Goal: Task Accomplishment & Management: Use online tool/utility

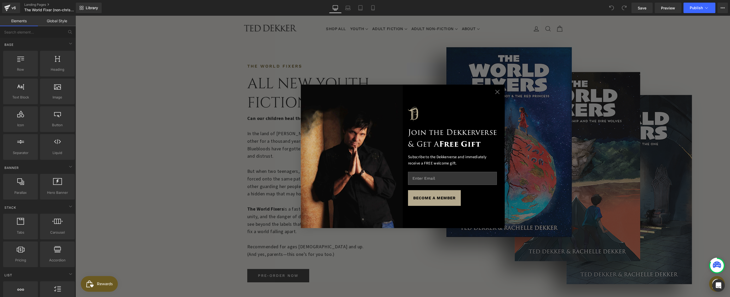
click at [493, 92] on circle "Close dialog" at bounding box center [497, 91] width 9 height 9
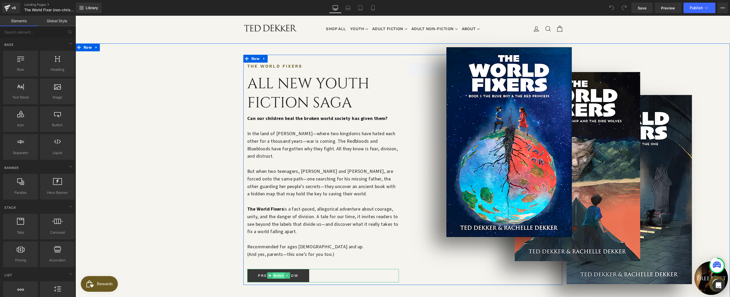
click at [275, 272] on span "Button" at bounding box center [278, 275] width 12 height 6
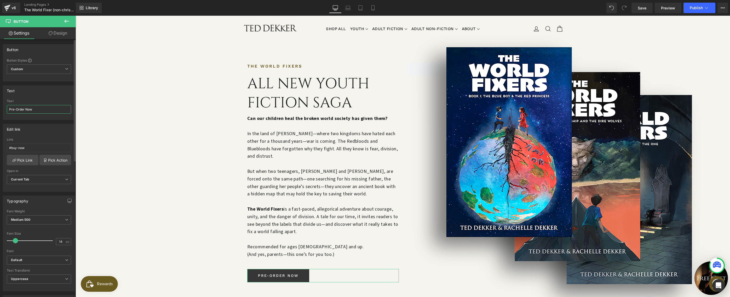
drag, startPoint x: 22, startPoint y: 109, endPoint x: 4, endPoint y: 106, distance: 18.2
click at [4, 106] on div "Pre-Order Now Text Pre-Order Now" at bounding box center [39, 109] width 72 height 20
type input "Buy Now"
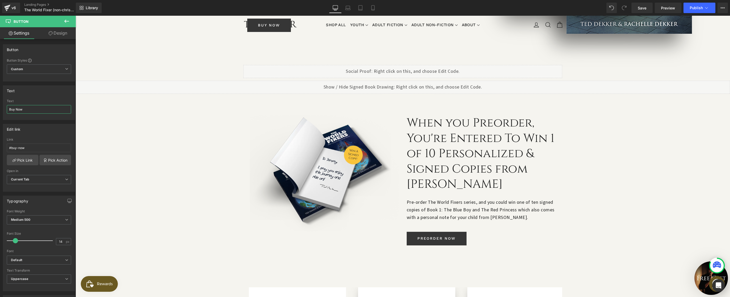
scroll to position [304, 0]
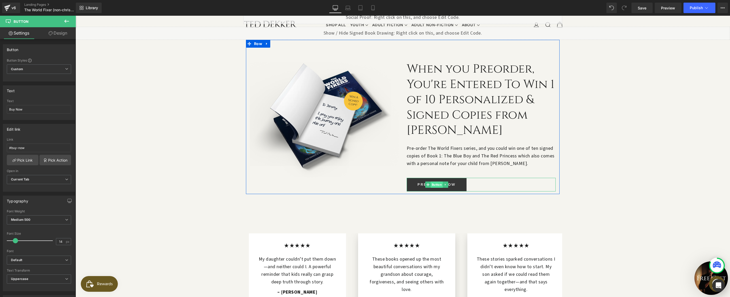
click at [431, 181] on span "Button" at bounding box center [437, 184] width 12 height 6
click at [265, 42] on icon at bounding box center [267, 44] width 4 height 4
click at [279, 42] on icon at bounding box center [281, 44] width 4 height 4
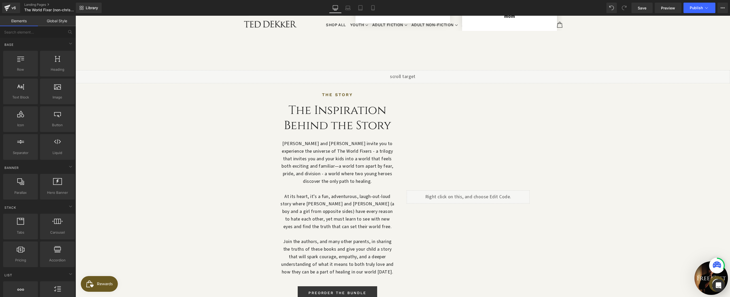
scroll to position [484, 0]
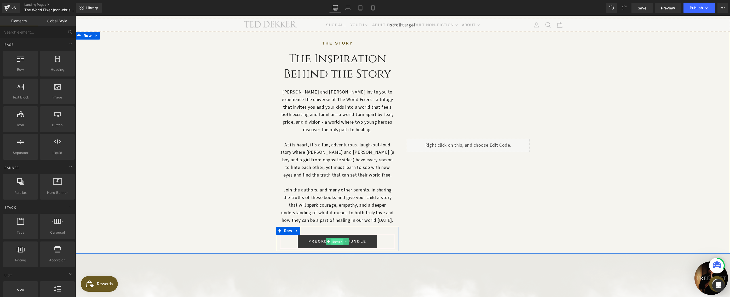
click at [334, 238] on span "Button" at bounding box center [338, 241] width 12 height 6
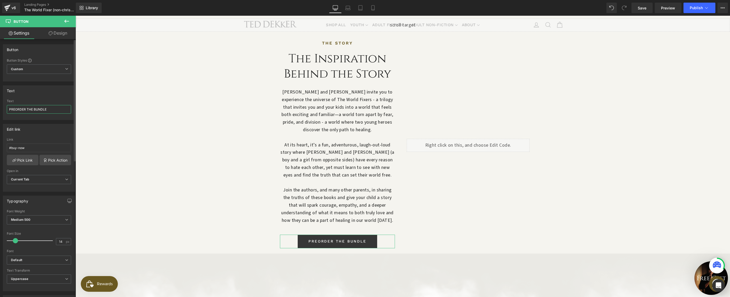
drag, startPoint x: 26, startPoint y: 109, endPoint x: 9, endPoint y: 106, distance: 16.8
click at [9, 106] on input "PREORDER THE BUNDLE" at bounding box center [39, 109] width 64 height 9
type input "BUY THE BUNDLE"
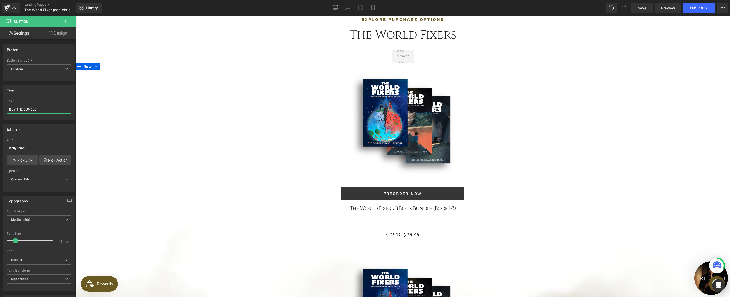
scroll to position [1350, 0]
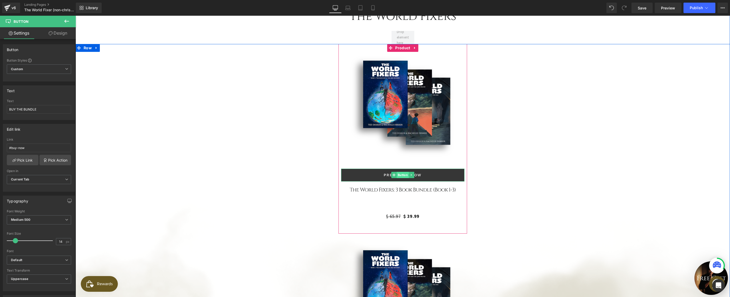
click at [398, 172] on span "Button" at bounding box center [403, 175] width 12 height 6
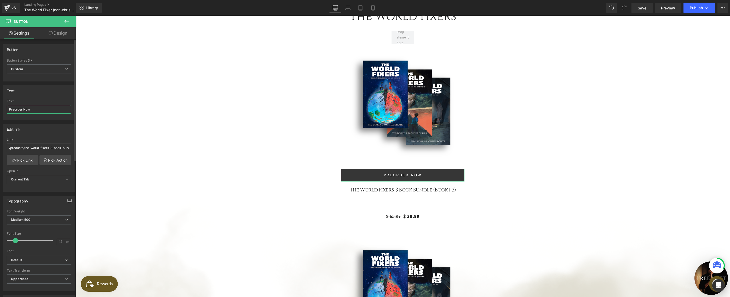
drag, startPoint x: 22, startPoint y: 110, endPoint x: 2, endPoint y: 106, distance: 20.2
click at [2, 106] on div "Text Preorder Now Text Preorder Now" at bounding box center [39, 100] width 78 height 38
type input "Buy Now"
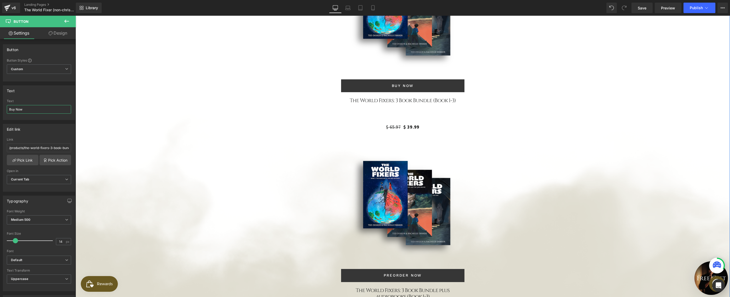
scroll to position [1443, 0]
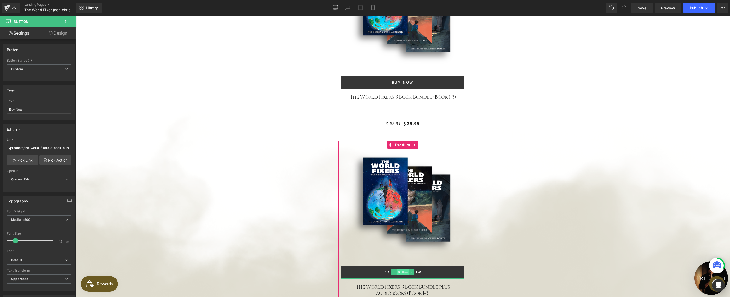
click at [399, 269] on span "Button" at bounding box center [403, 272] width 12 height 6
drag, startPoint x: 22, startPoint y: 110, endPoint x: 1, endPoint y: 107, distance: 20.9
click at [1, 107] on div "Text Preorder Now Text Preorder Now" at bounding box center [39, 100] width 78 height 38
type input "Buy Now"
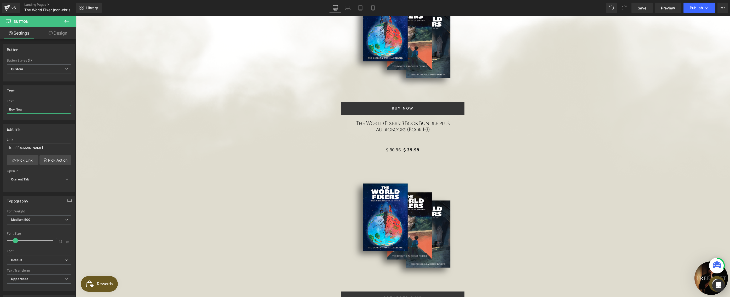
scroll to position [1660, 0]
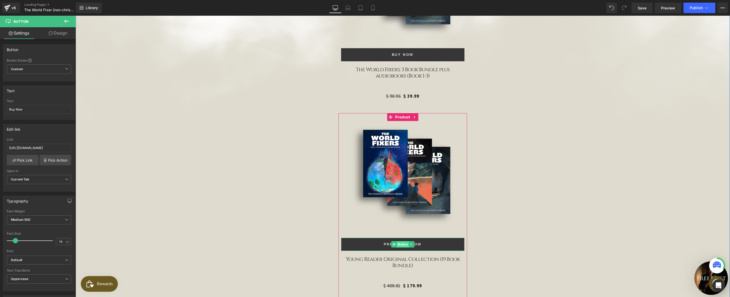
click at [402, 241] on span "Button" at bounding box center [403, 244] width 12 height 6
drag, startPoint x: 23, startPoint y: 109, endPoint x: -7, endPoint y: 104, distance: 29.8
click at [0, 104] on html "Button You are previewing how the will restyle your page. You can not edit Elem…" at bounding box center [365, 148] width 730 height 297
type input "Buy Now"
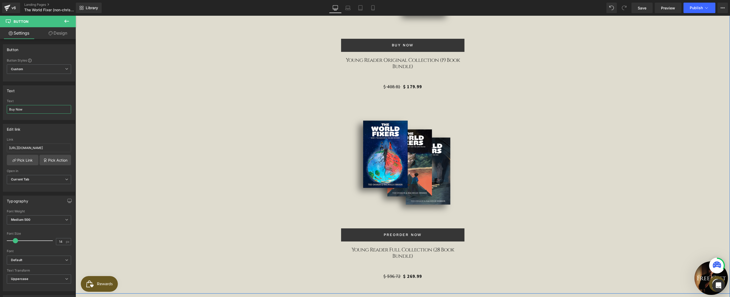
scroll to position [1886, 0]
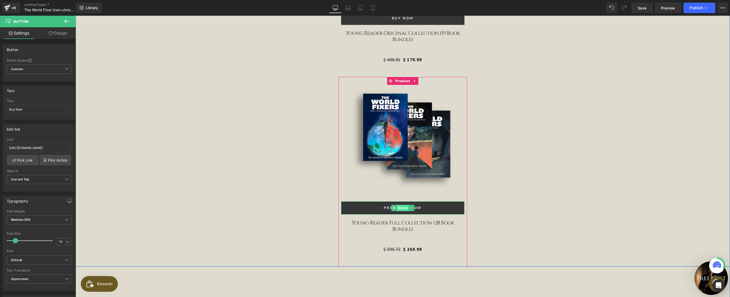
click at [398, 204] on span "Button" at bounding box center [403, 207] width 12 height 6
drag, startPoint x: 22, startPoint y: 110, endPoint x: -4, endPoint y: 106, distance: 27.0
click at [0, 106] on html "Button You are previewing how the will restyle your page. You can not edit Elem…" at bounding box center [365, 148] width 730 height 297
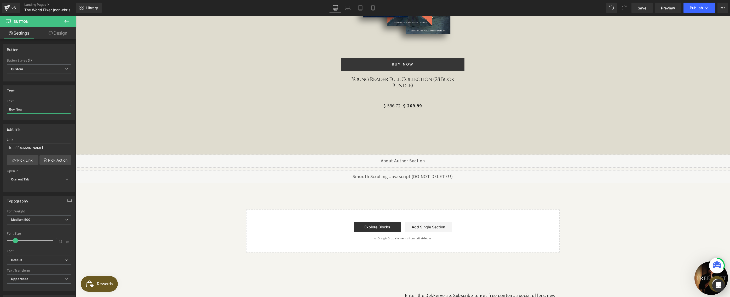
scroll to position [2083, 0]
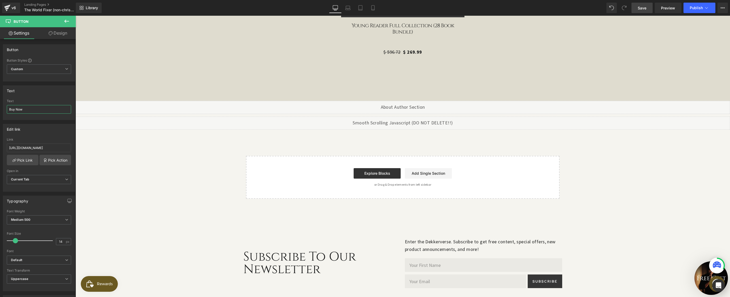
type input "Buy Now"
click at [641, 9] on span "Save" at bounding box center [642, 7] width 9 height 5
click at [667, 10] on span "Preview" at bounding box center [668, 7] width 14 height 5
click at [686, 9] on button "Publish" at bounding box center [700, 8] width 32 height 10
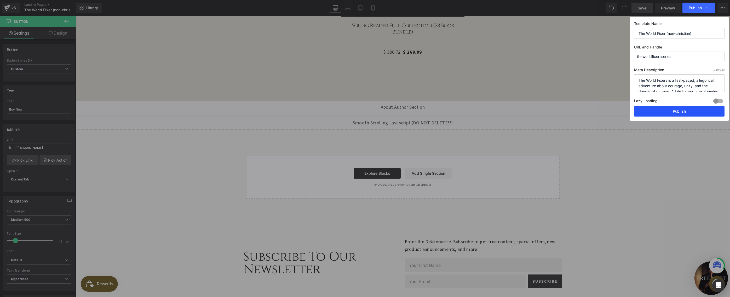
click at [685, 111] on button "Publish" at bounding box center [679, 111] width 90 height 10
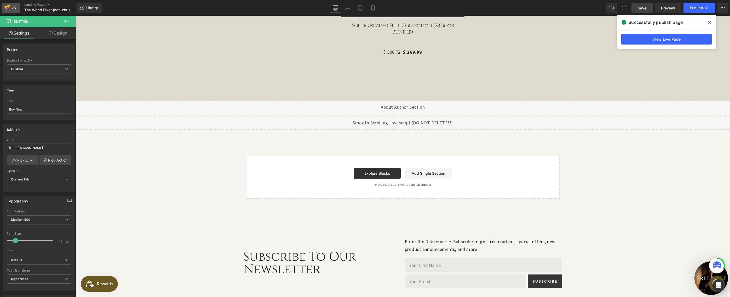
click at [13, 5] on div "v6" at bounding box center [13, 7] width 7 height 7
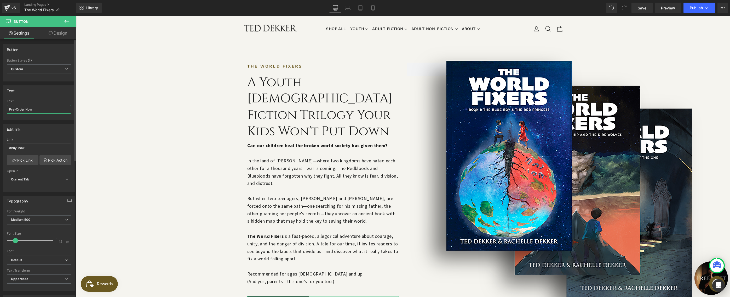
drag, startPoint x: 24, startPoint y: 109, endPoint x: 7, endPoint y: 107, distance: 17.2
click at [7, 107] on input "Pre-Order Now" at bounding box center [39, 109] width 64 height 9
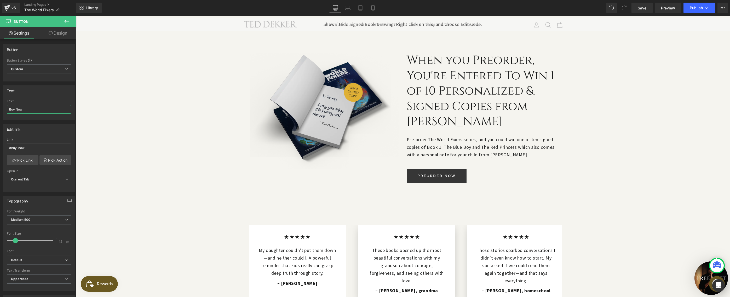
scroll to position [265, 0]
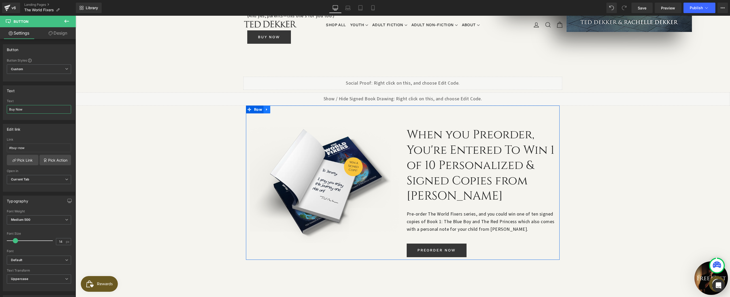
type input "Buy Now"
click at [266, 108] on icon at bounding box center [266, 109] width 1 height 2
click at [279, 107] on icon at bounding box center [281, 109] width 4 height 4
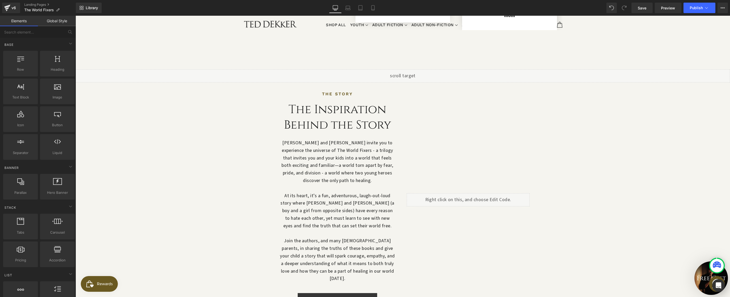
scroll to position [533, 0]
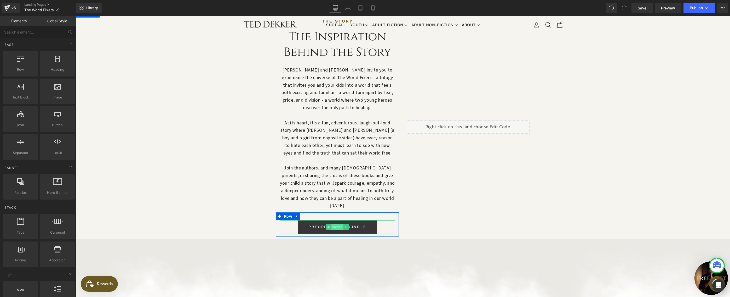
click at [334, 224] on span "Button" at bounding box center [338, 227] width 12 height 6
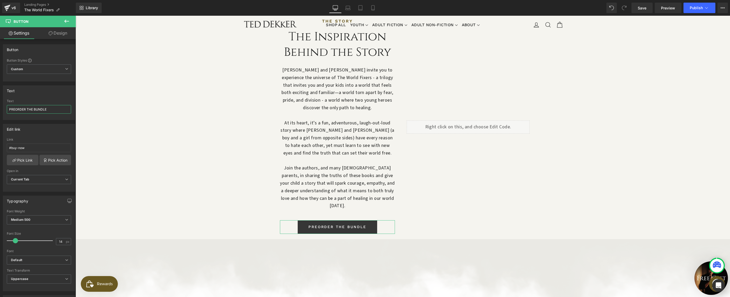
drag, startPoint x: 26, startPoint y: 109, endPoint x: -1, endPoint y: 106, distance: 27.1
click at [0, 106] on html "Button You are previewing how the will restyle your page. You can not edit Elem…" at bounding box center [365, 148] width 730 height 297
type input "BUY THE BUNDLE"
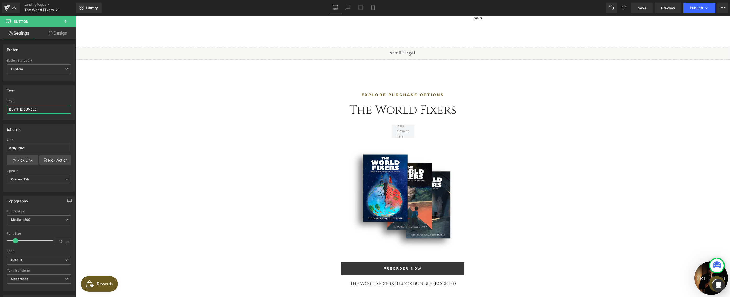
scroll to position [1345, 0]
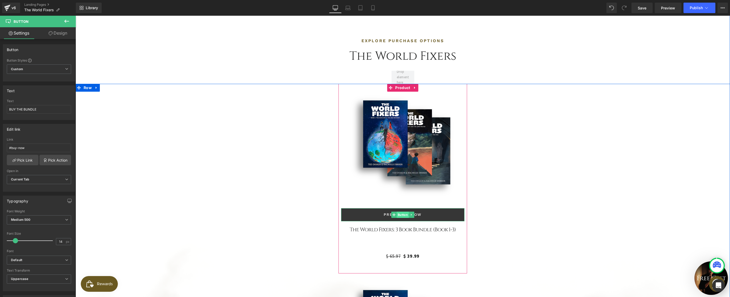
click at [401, 211] on span "Button" at bounding box center [403, 214] width 12 height 6
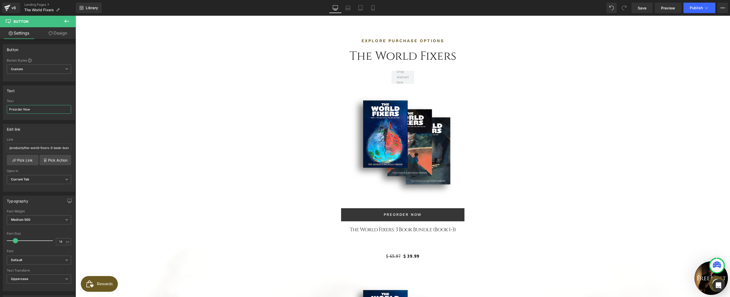
drag, startPoint x: 23, startPoint y: 111, endPoint x: -7, endPoint y: 101, distance: 30.8
click at [0, 101] on html "Button You are previewing how the will restyle your page. You can not edit Elem…" at bounding box center [365, 148] width 730 height 297
type input "Buy Now"
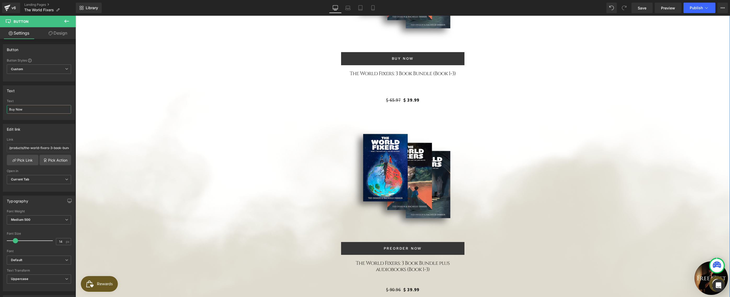
scroll to position [1528, 0]
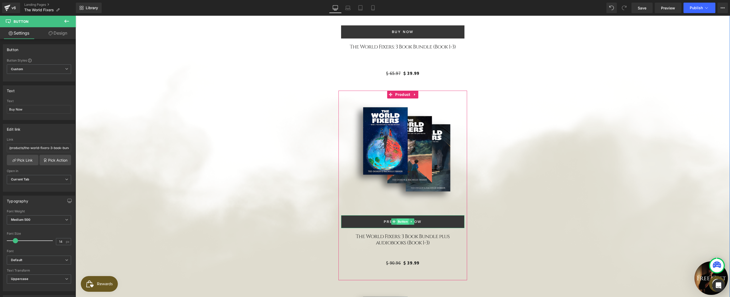
click at [403, 218] on span "Button" at bounding box center [403, 221] width 12 height 6
drag, startPoint x: 22, startPoint y: 110, endPoint x: -6, endPoint y: 103, distance: 29.0
click at [0, 103] on html "Button You are previewing how the will restyle your page. You can not edit Elem…" at bounding box center [365, 148] width 730 height 297
type input "Buy Now"
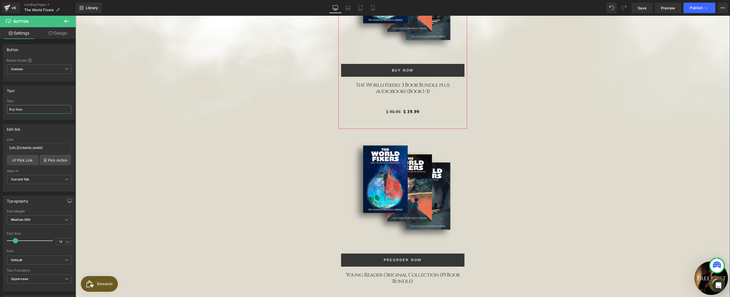
scroll to position [1733, 0]
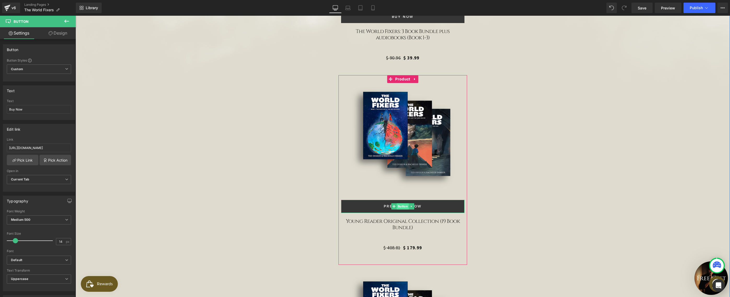
click at [401, 203] on span "Button" at bounding box center [403, 206] width 12 height 6
drag, startPoint x: 22, startPoint y: 109, endPoint x: 8, endPoint y: 106, distance: 15.3
click at [8, 106] on input "Preorder Now" at bounding box center [39, 109] width 64 height 9
type input "Buy Now"
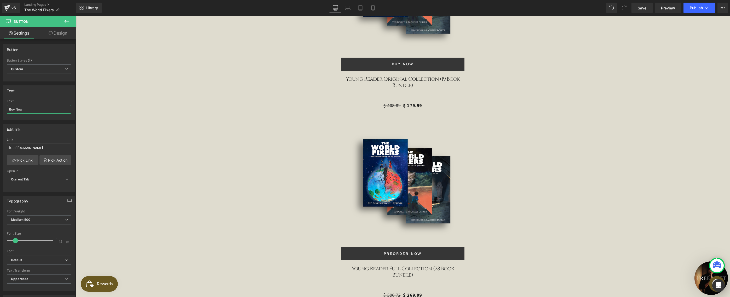
scroll to position [1902, 0]
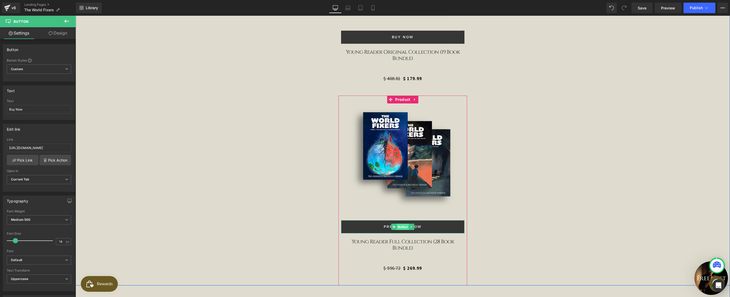
click at [397, 223] on span "Button" at bounding box center [403, 226] width 12 height 6
drag, startPoint x: 22, startPoint y: 109, endPoint x: 0, endPoint y: 104, distance: 22.4
click at [0, 104] on div "Text Preorder Now Text Preorder Now" at bounding box center [39, 100] width 78 height 38
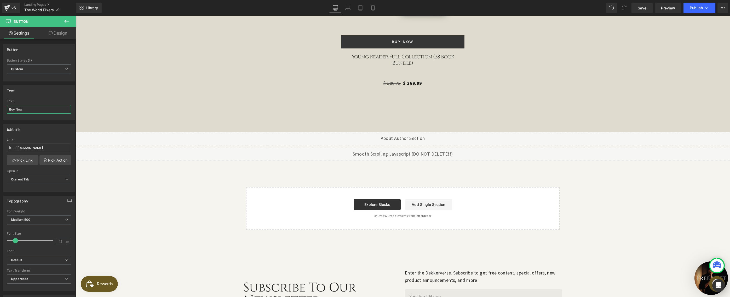
scroll to position [2113, 0]
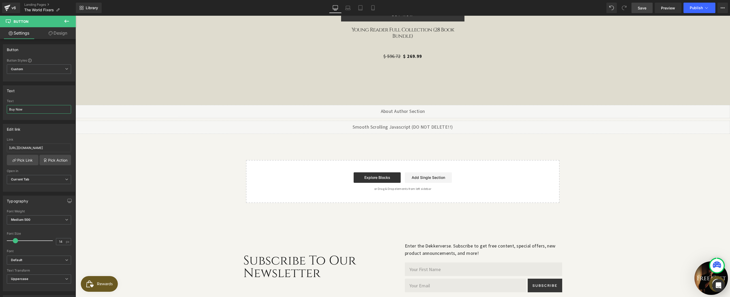
type input "Buy Now"
click at [640, 9] on span "Save" at bounding box center [642, 7] width 9 height 5
click at [697, 8] on span "Publish" at bounding box center [696, 8] width 13 height 4
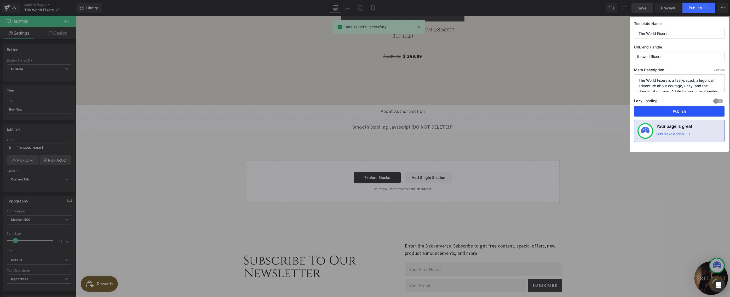
click at [672, 109] on button "Publish" at bounding box center [679, 111] width 90 height 10
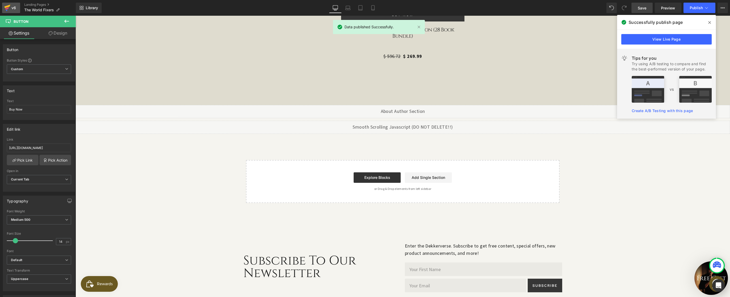
click at [10, 9] on icon at bounding box center [7, 7] width 6 height 13
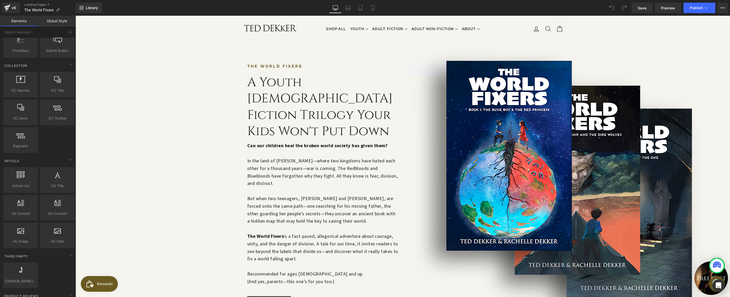
scroll to position [895, 0]
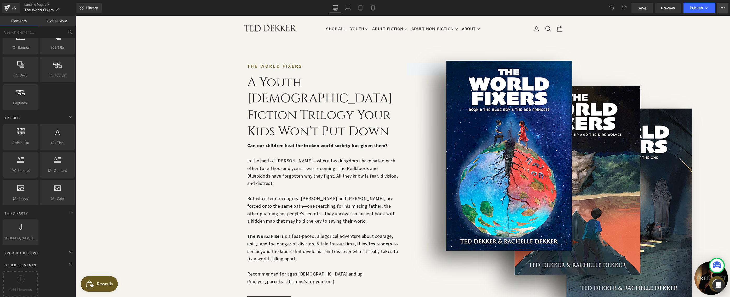
click at [723, 9] on icon at bounding box center [723, 8] width 4 height 4
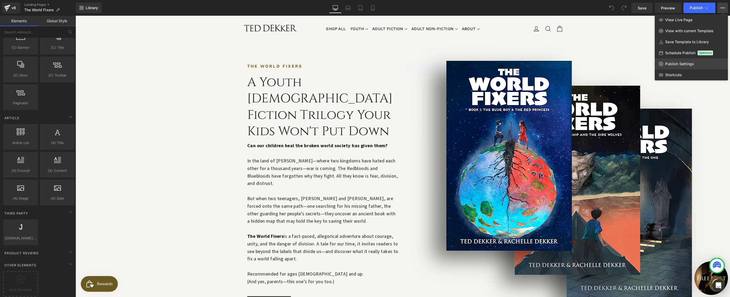
click at [685, 66] on link "Publish Settings" at bounding box center [691, 63] width 73 height 11
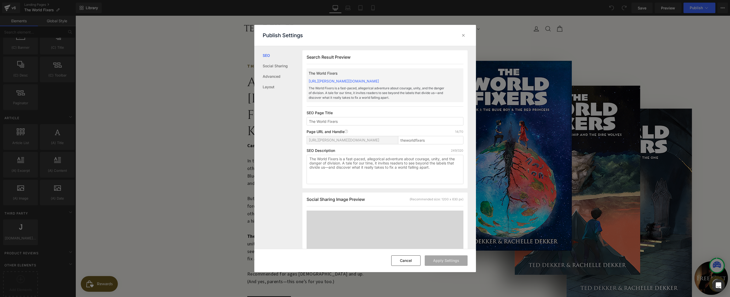
scroll to position [0, 0]
click at [467, 35] on div at bounding box center [463, 35] width 8 height 8
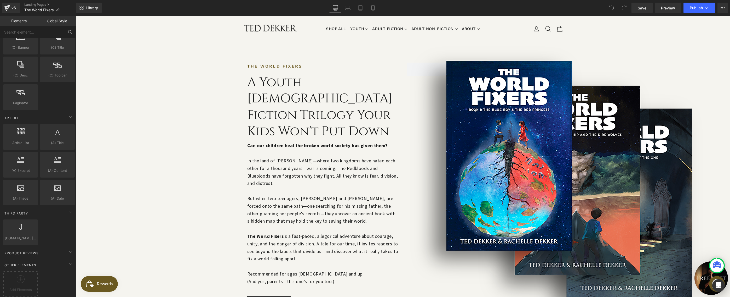
scroll to position [129, 0]
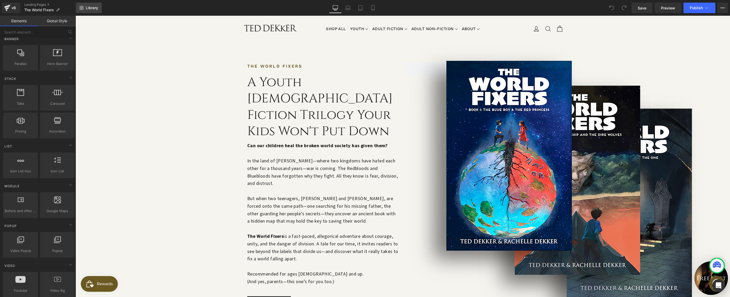
click at [85, 8] on link "Library" at bounding box center [89, 8] width 26 height 10
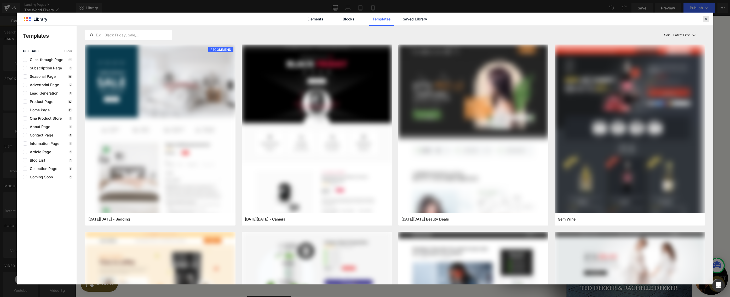
click at [705, 18] on icon at bounding box center [706, 19] width 5 height 5
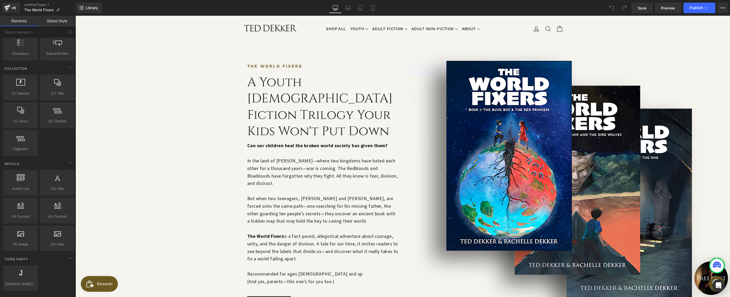
scroll to position [895, 0]
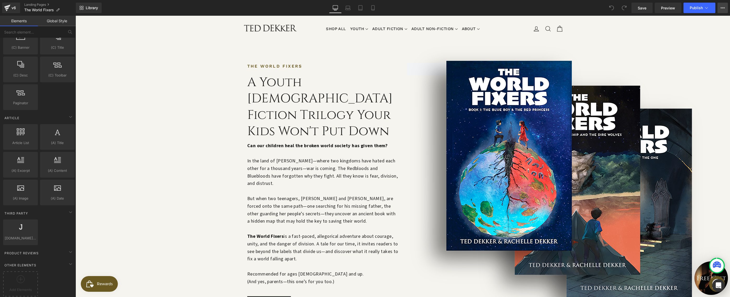
click at [720, 12] on button "View Live Page View with current Template Save Template to Library Schedule Pub…" at bounding box center [723, 8] width 10 height 10
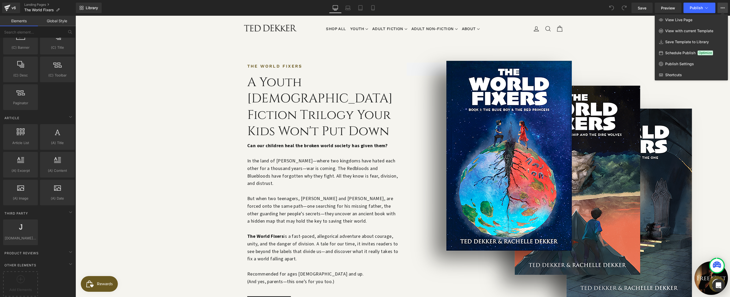
click at [665, 49] on div "Schedule Publish Optimize" at bounding box center [691, 52] width 73 height 11
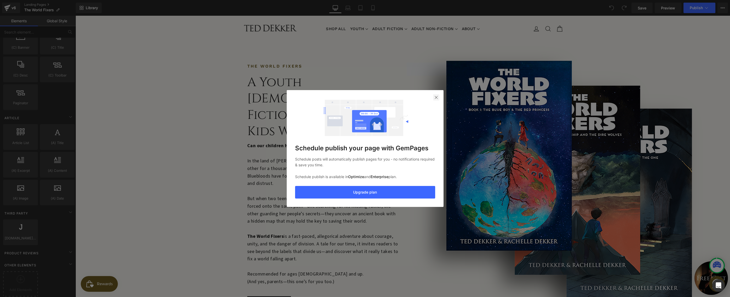
click at [437, 98] on img at bounding box center [436, 97] width 4 height 4
